Goal: Task Accomplishment & Management: Manage account settings

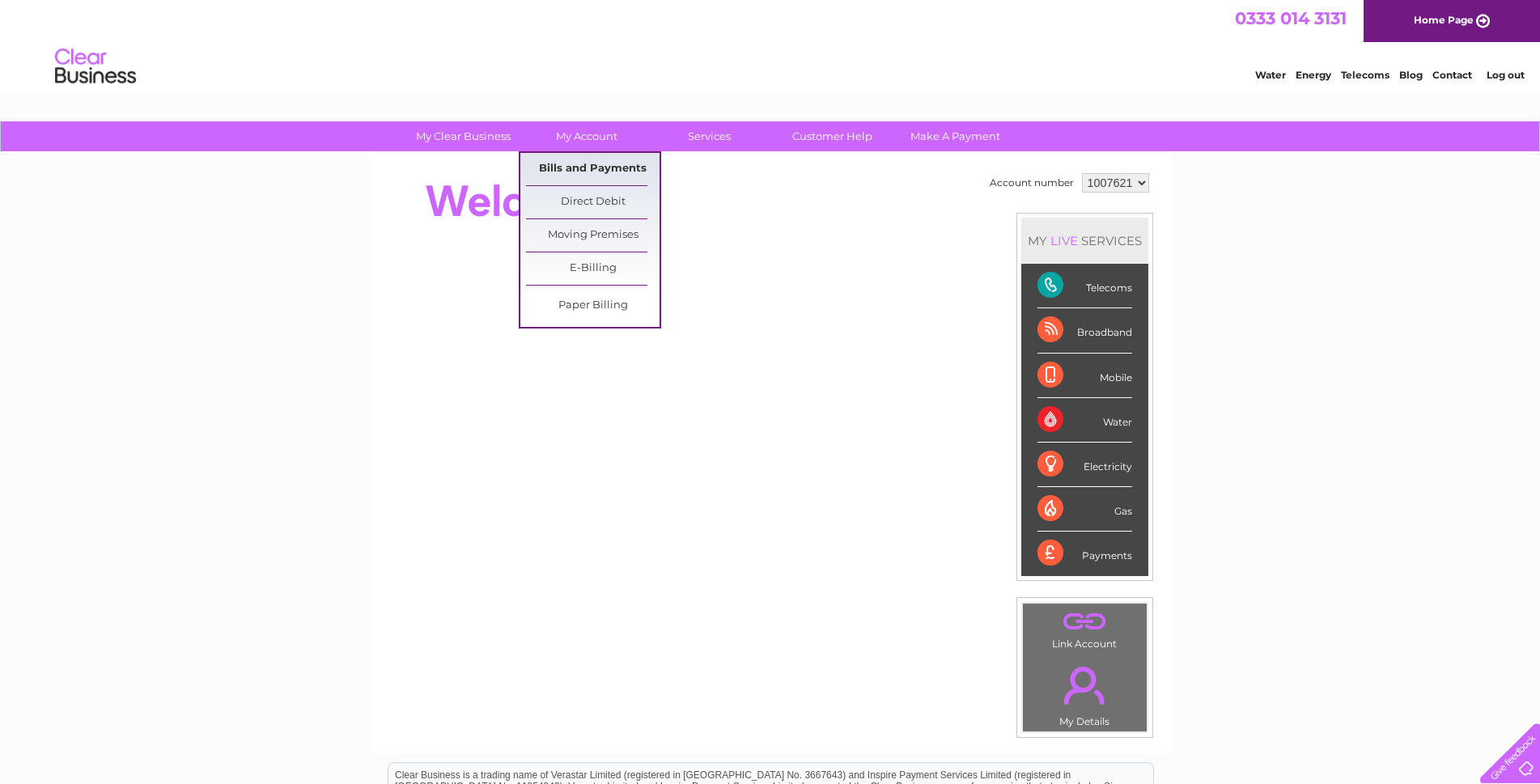
click at [589, 161] on link "Bills and Payments" at bounding box center [592, 169] width 133 height 33
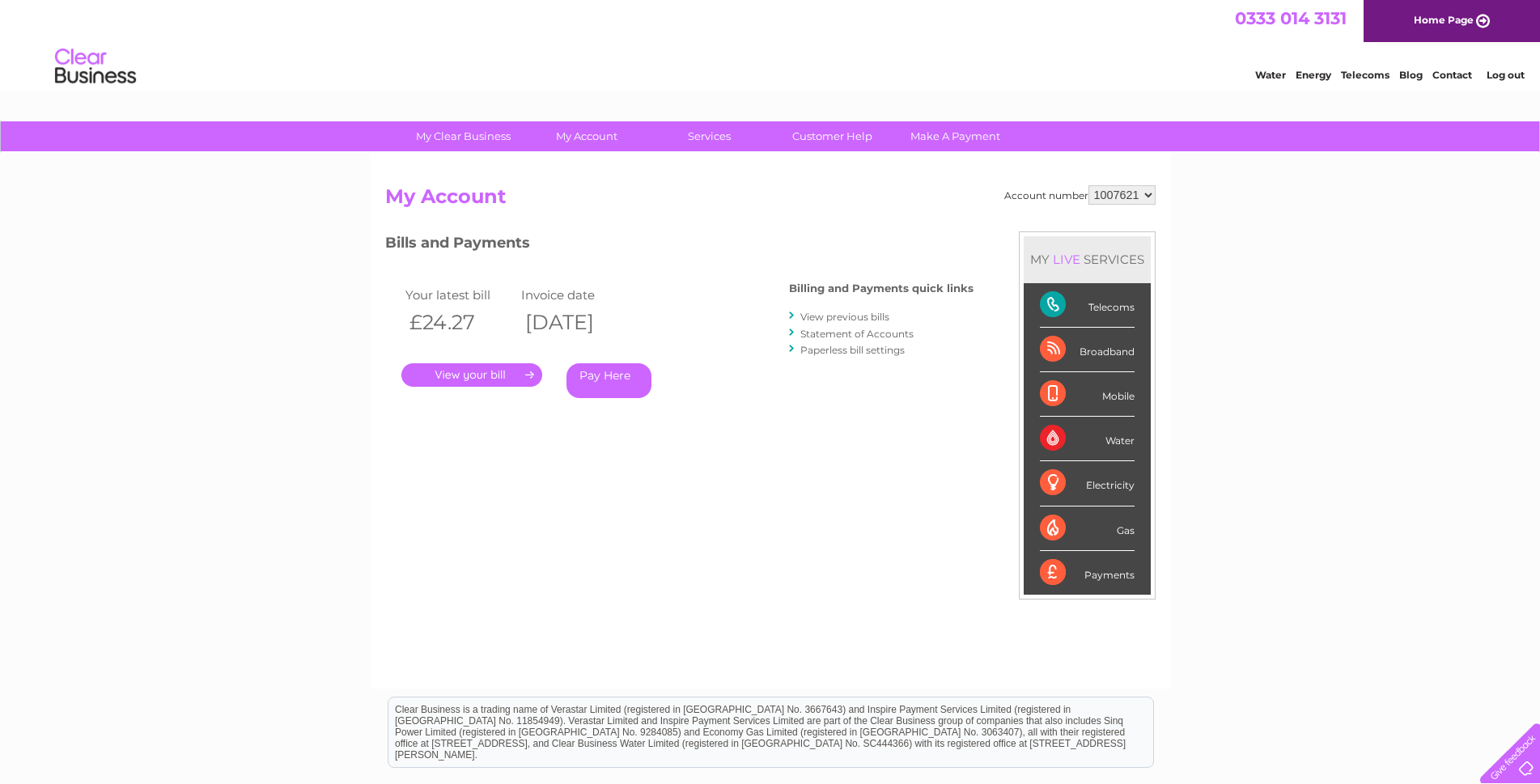
click at [482, 371] on link "." at bounding box center [472, 374] width 141 height 24
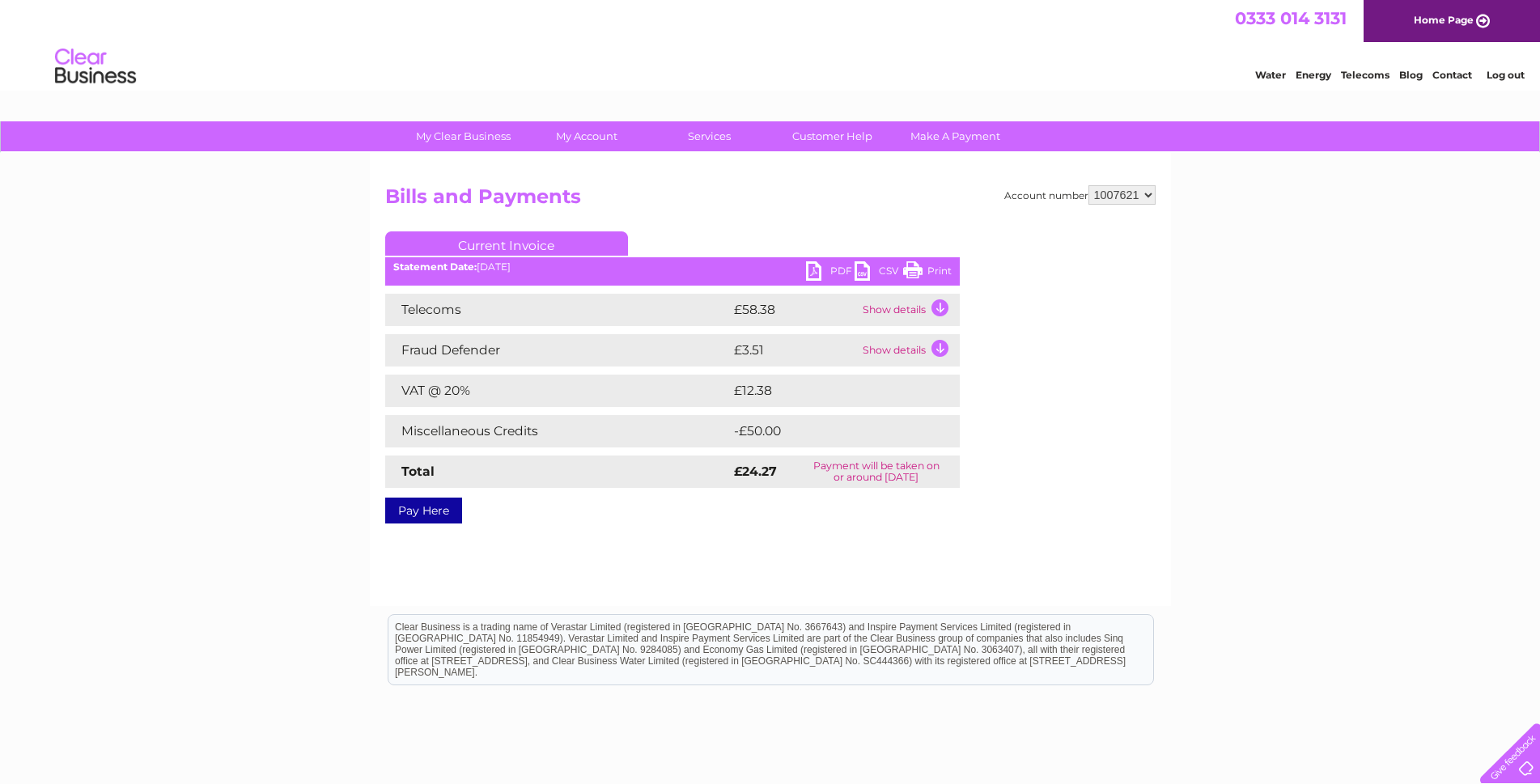
click at [810, 268] on link "PDF" at bounding box center [830, 273] width 48 height 24
